Goal: Task Accomplishment & Management: Use online tool/utility

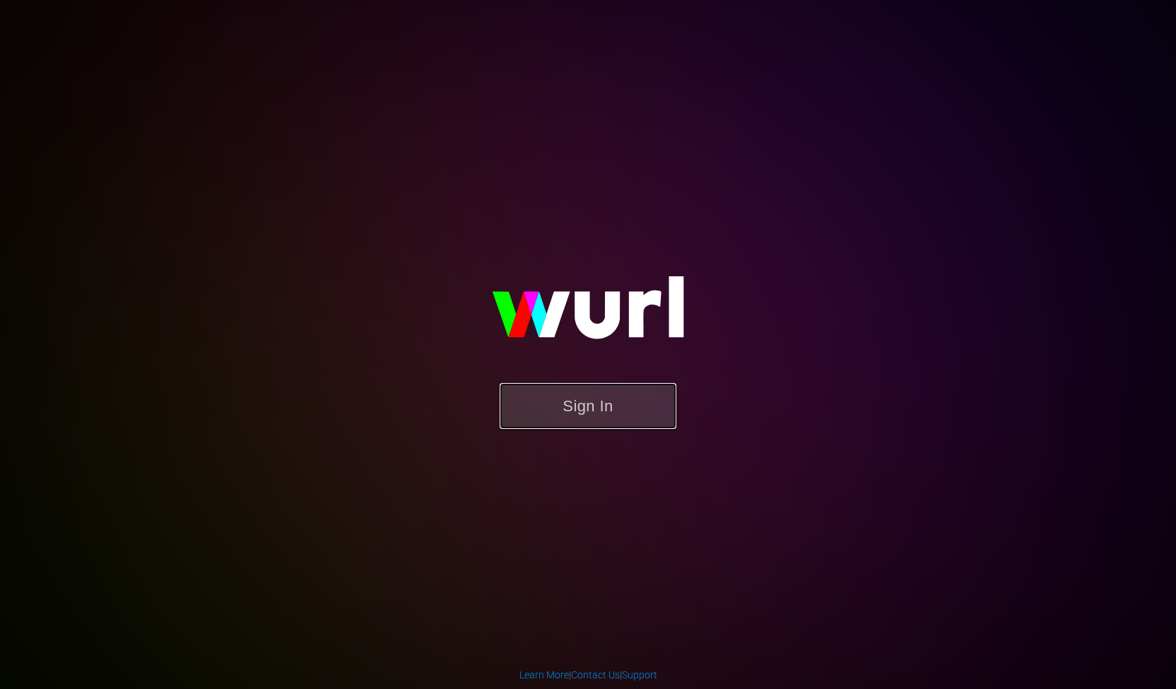
click at [600, 400] on button "Sign In" at bounding box center [587, 406] width 177 height 46
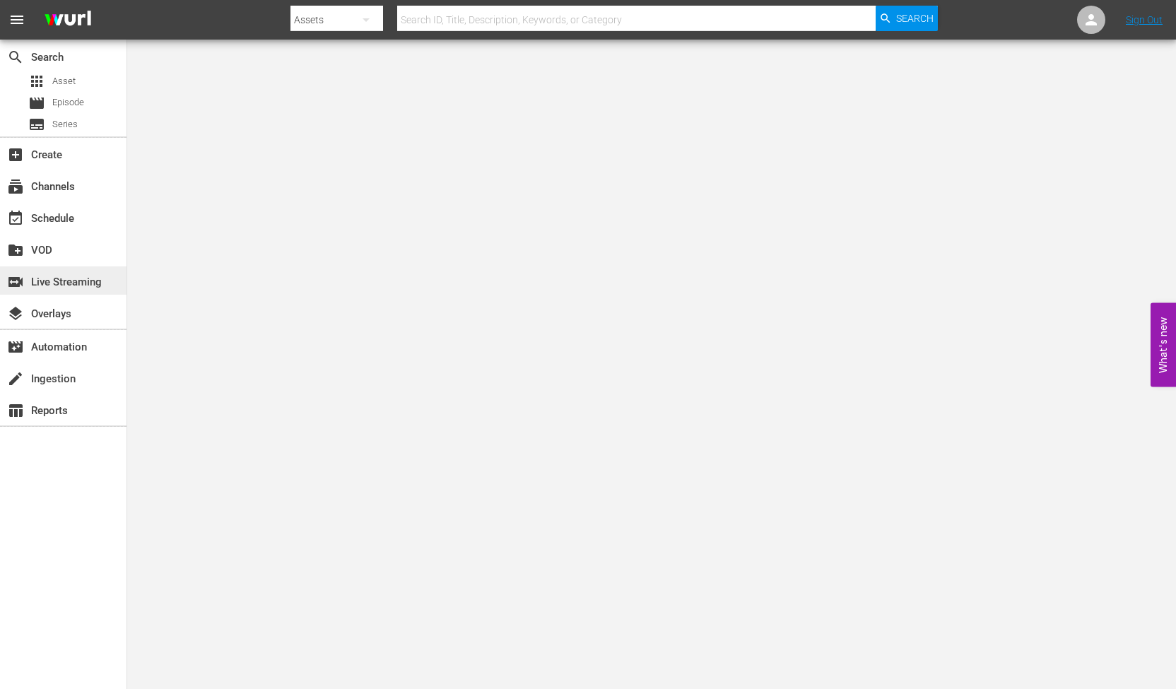
click at [54, 279] on div "switch_video Live Streaming" at bounding box center [39, 279] width 79 height 13
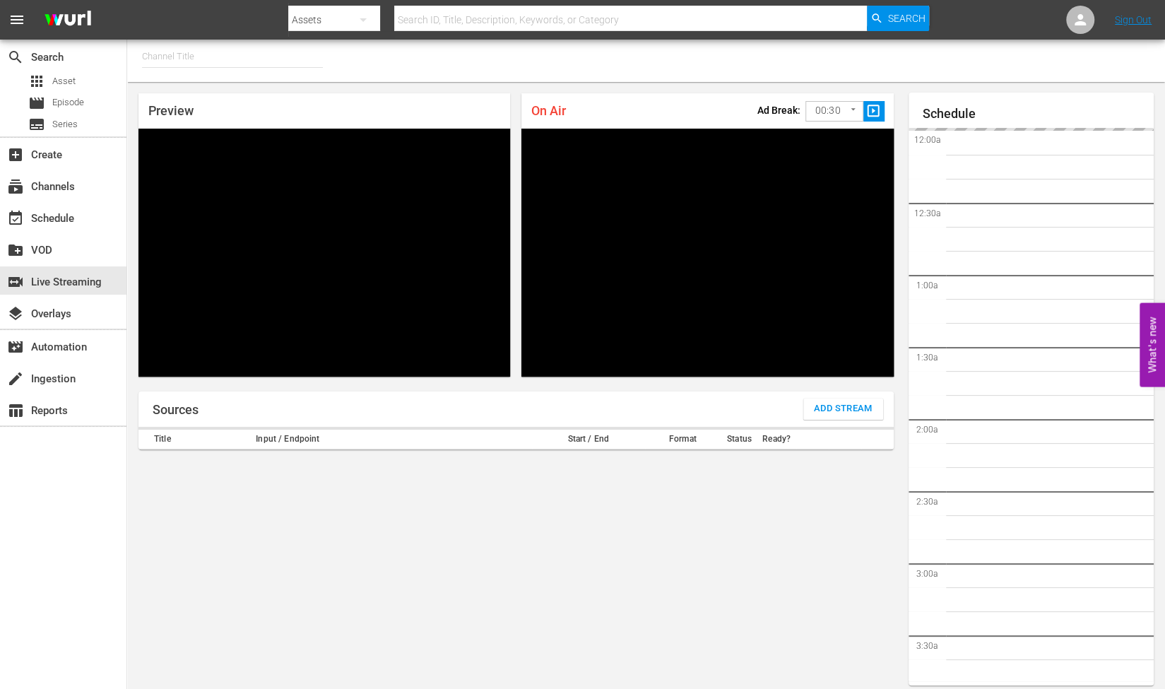
type input "RugbyPass TV (1872)"
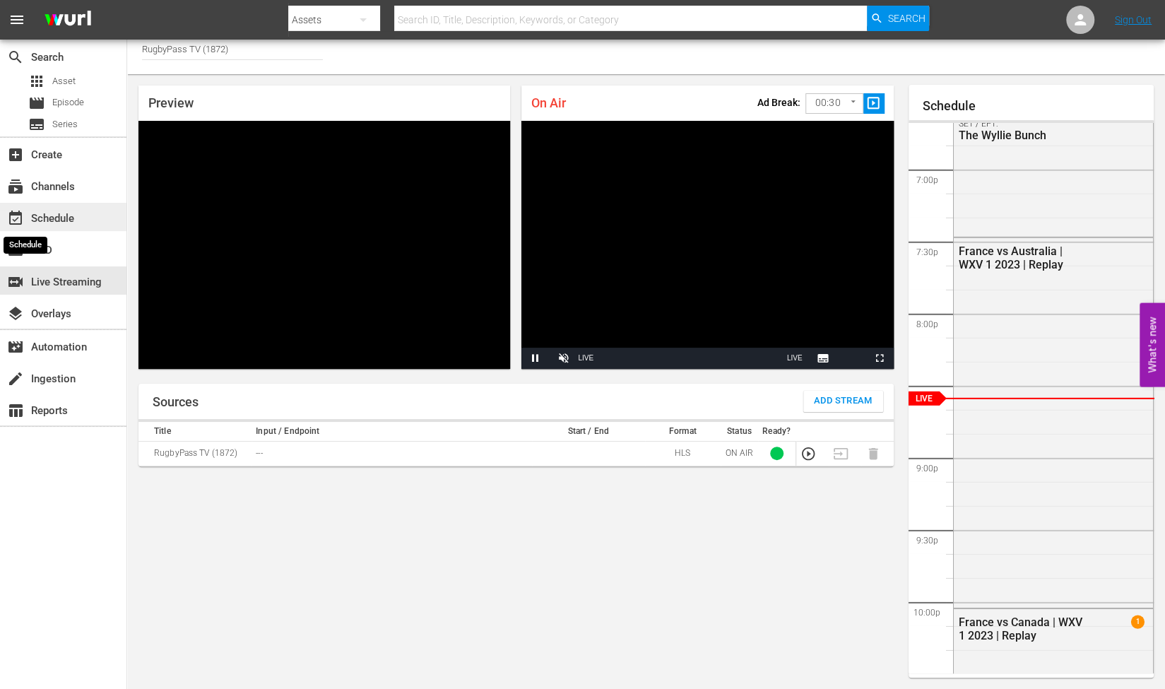
click at [28, 218] on div "event_available Schedule" at bounding box center [39, 216] width 79 height 13
